Goal: Task Accomplishment & Management: Manage account settings

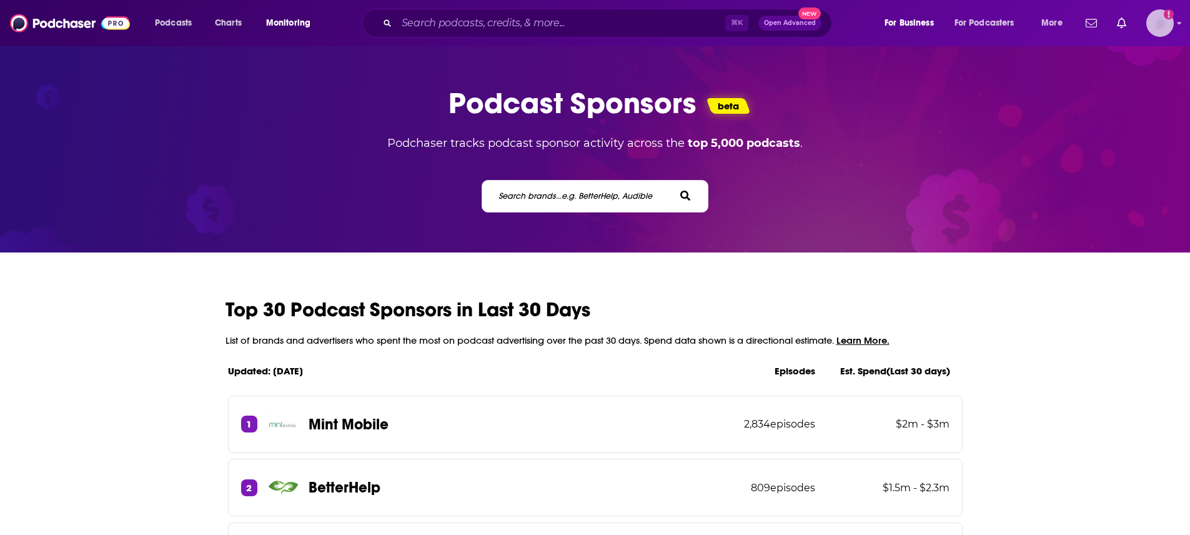
click at [1157, 23] on img "Logged in as SuzanneE" at bounding box center [1160, 22] width 27 height 27
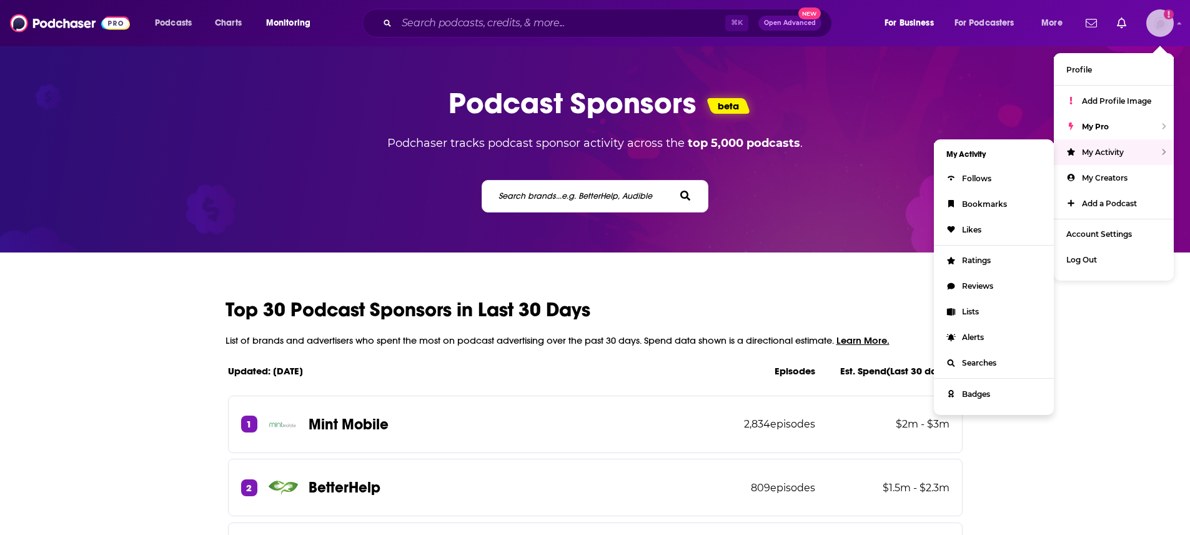
click at [1127, 147] on div "My Activity" at bounding box center [1114, 152] width 120 height 26
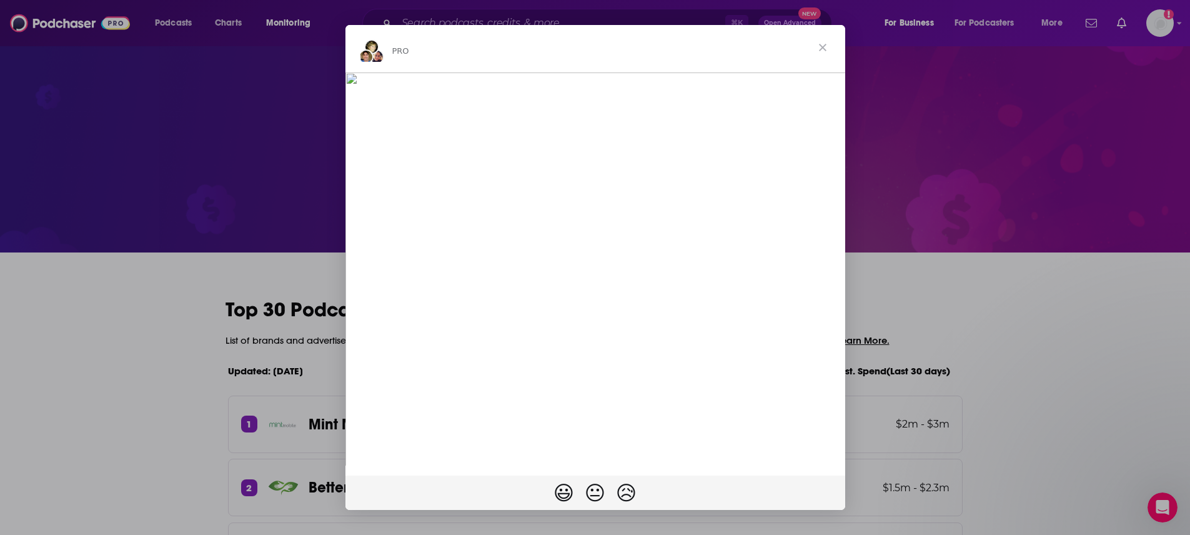
click at [817, 47] on span "Close" at bounding box center [822, 47] width 45 height 45
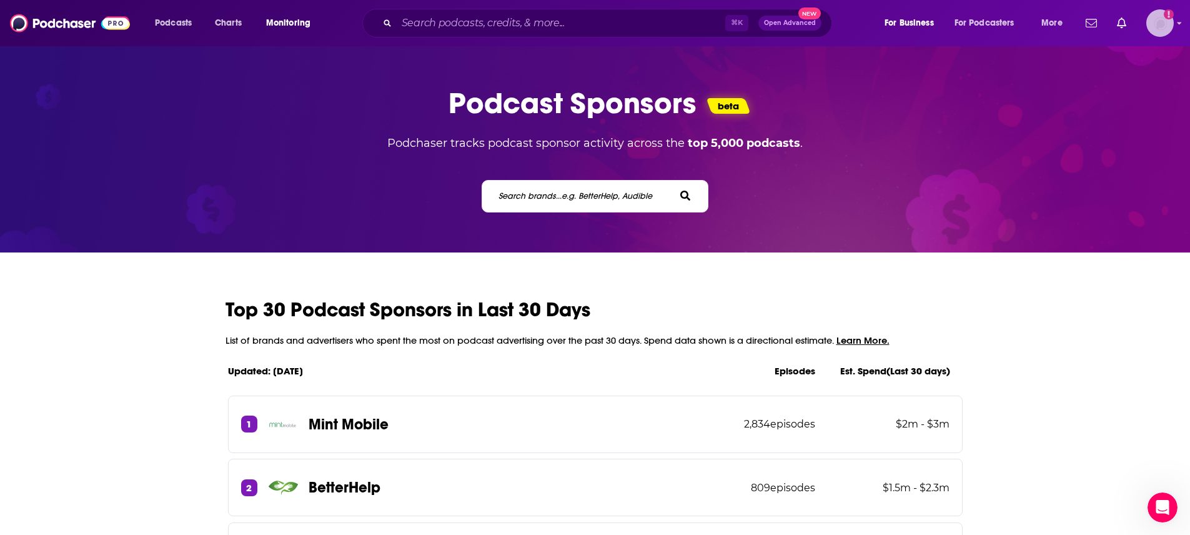
click at [1168, 21] on img "Logged in as SuzanneE" at bounding box center [1160, 22] width 27 height 27
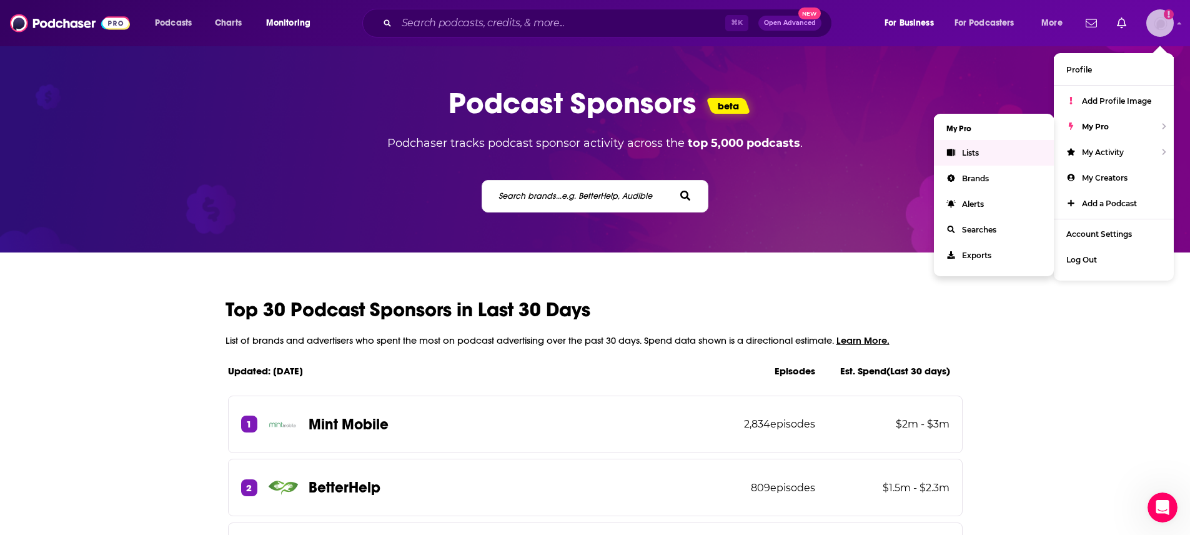
click at [979, 156] on span "Lists" at bounding box center [970, 152] width 17 height 9
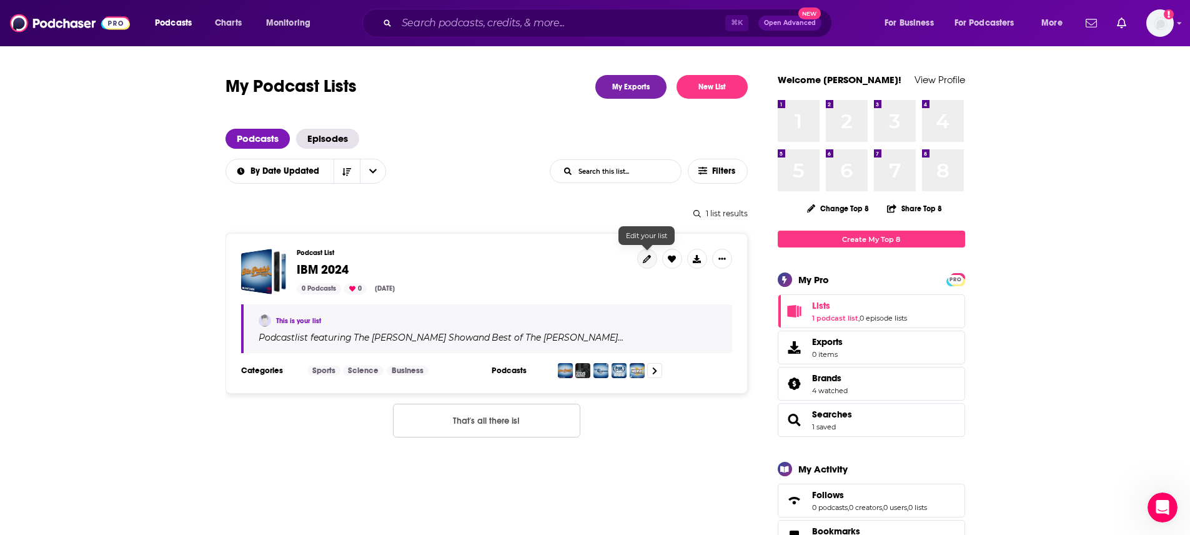
click at [647, 258] on icon at bounding box center [647, 259] width 8 height 8
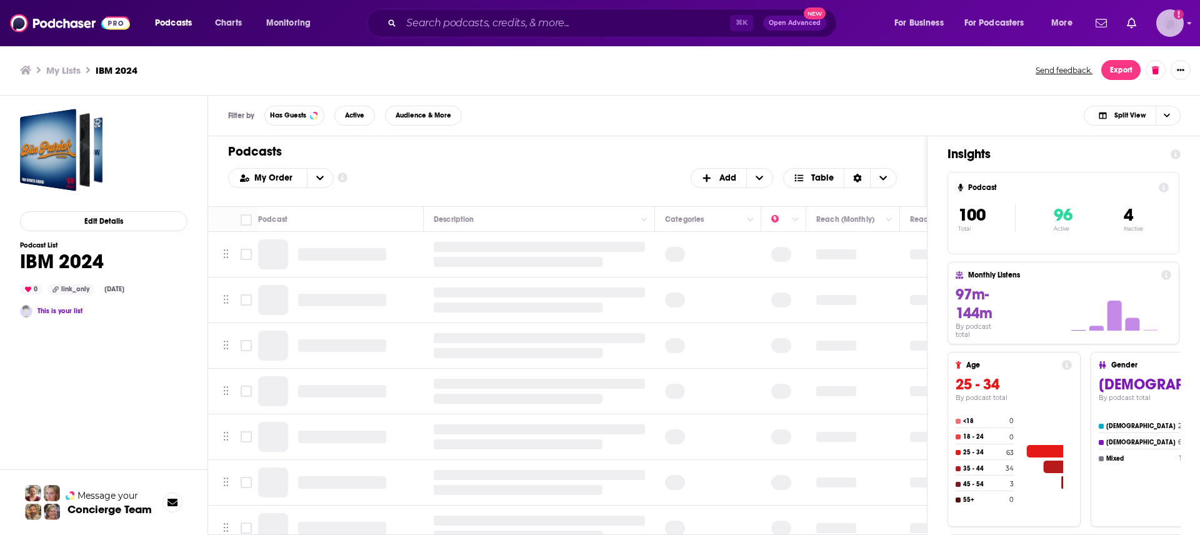
click at [1187, 22] on icon "Show profile menu" at bounding box center [1189, 22] width 5 height 7
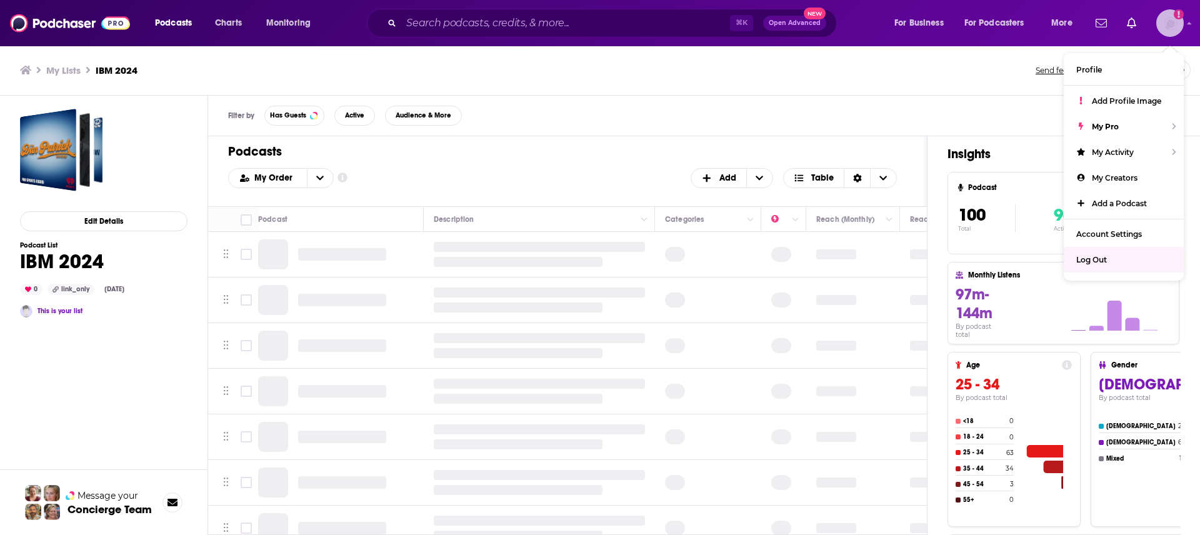
click at [1087, 259] on span "Log Out" at bounding box center [1091, 259] width 31 height 9
